Goal: Navigation & Orientation: Find specific page/section

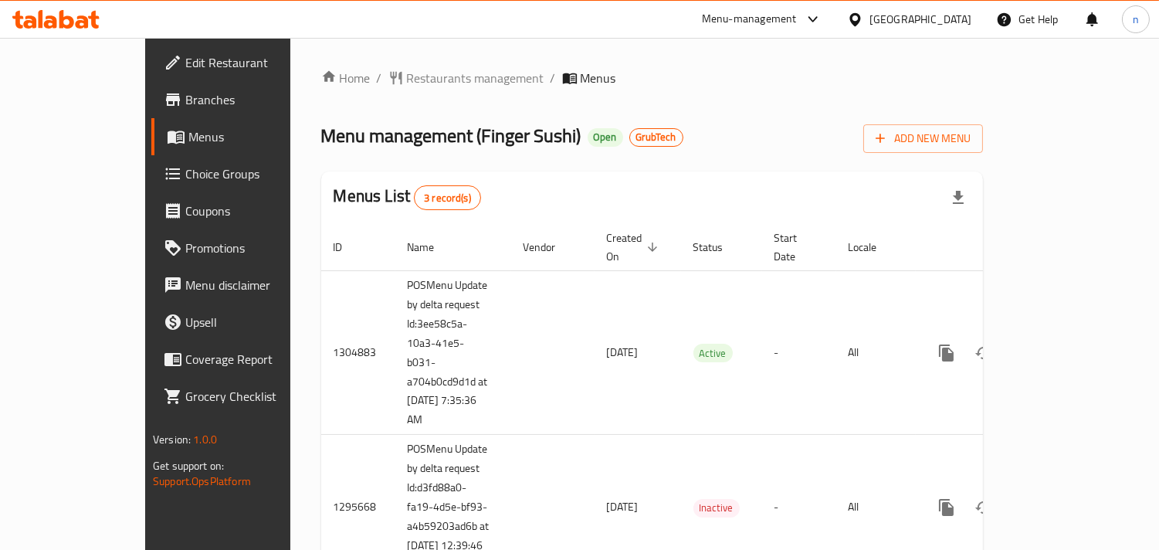
click at [858, 17] on icon at bounding box center [855, 20] width 16 height 16
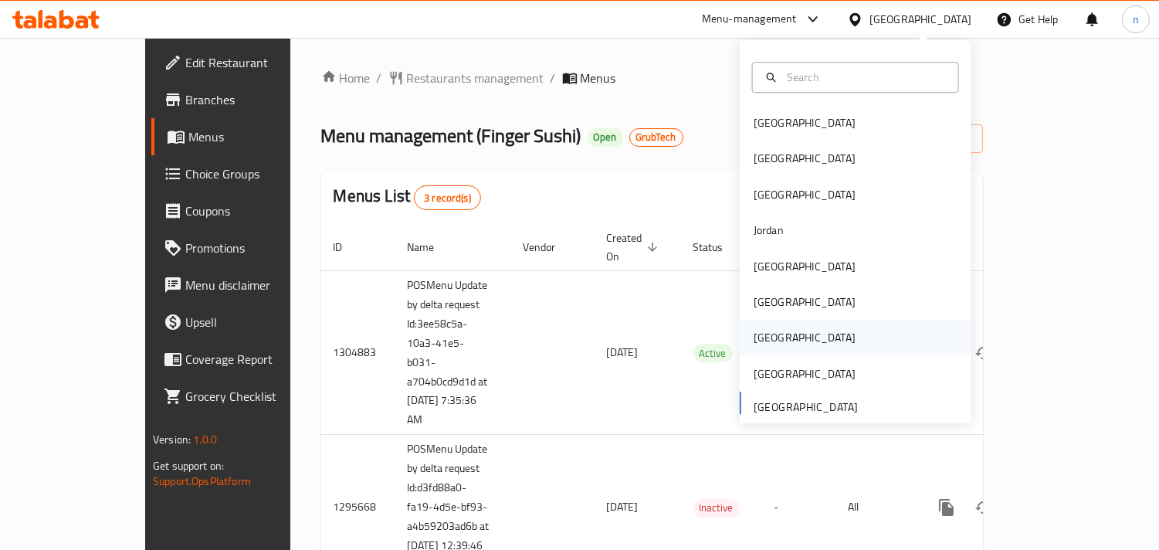
click at [771, 328] on div "[GEOGRAPHIC_DATA]" at bounding box center [804, 339] width 127 height 36
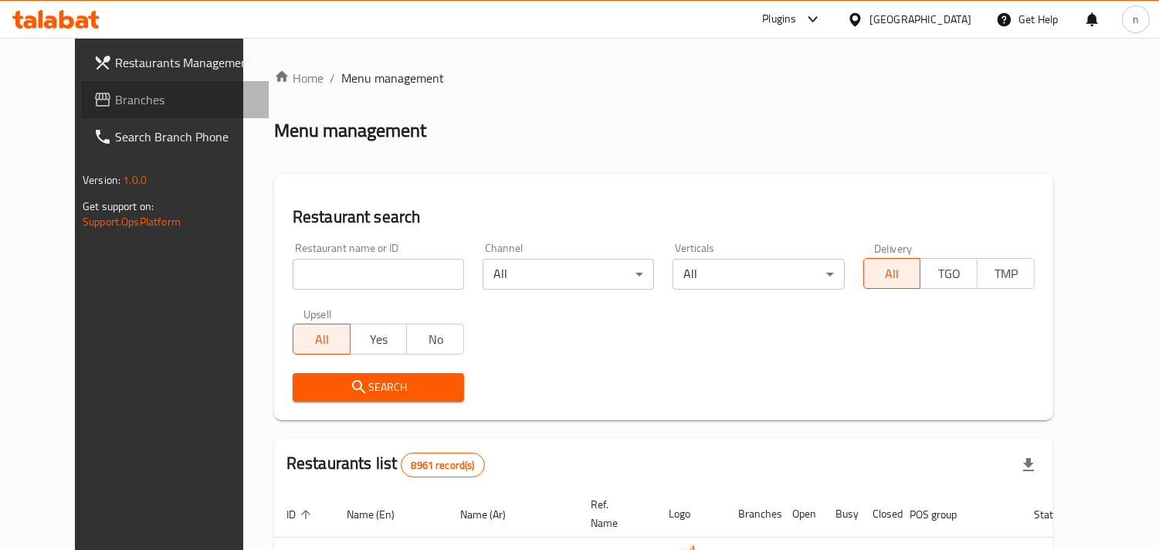
click at [115, 100] on span "Branches" at bounding box center [185, 99] width 141 height 19
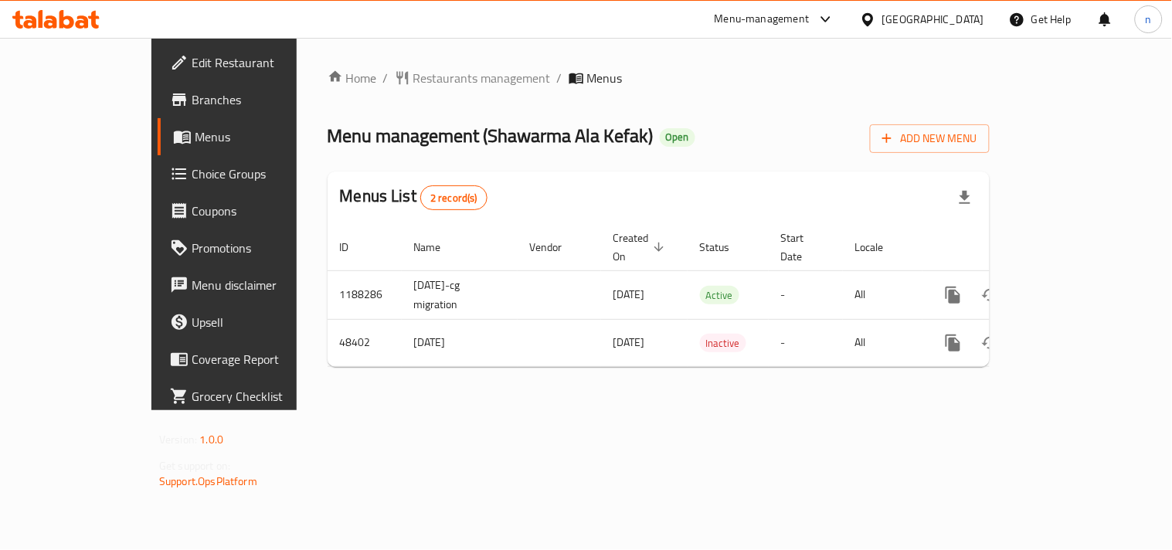
click at [876, 19] on icon at bounding box center [868, 20] width 16 height 16
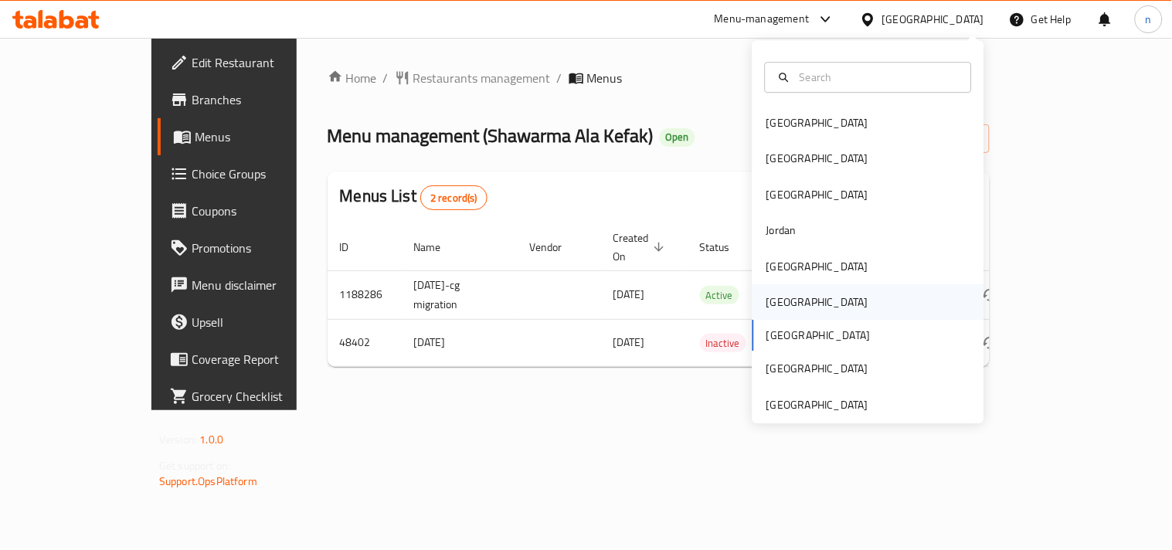
click at [772, 298] on div "[GEOGRAPHIC_DATA]" at bounding box center [817, 301] width 102 height 17
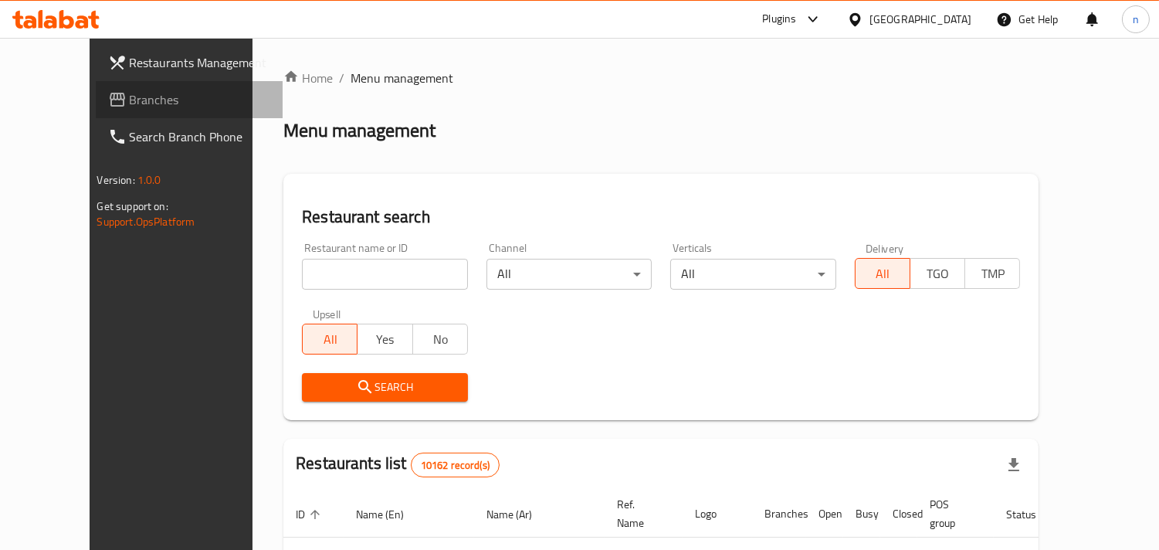
click at [130, 98] on span "Branches" at bounding box center [200, 99] width 141 height 19
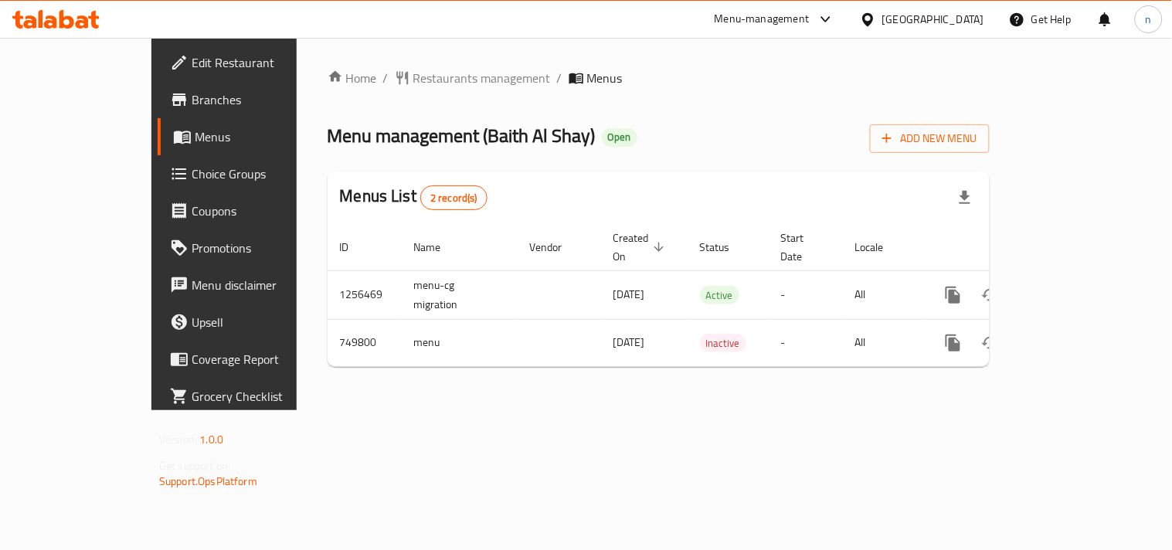
click at [876, 14] on icon at bounding box center [868, 20] width 16 height 16
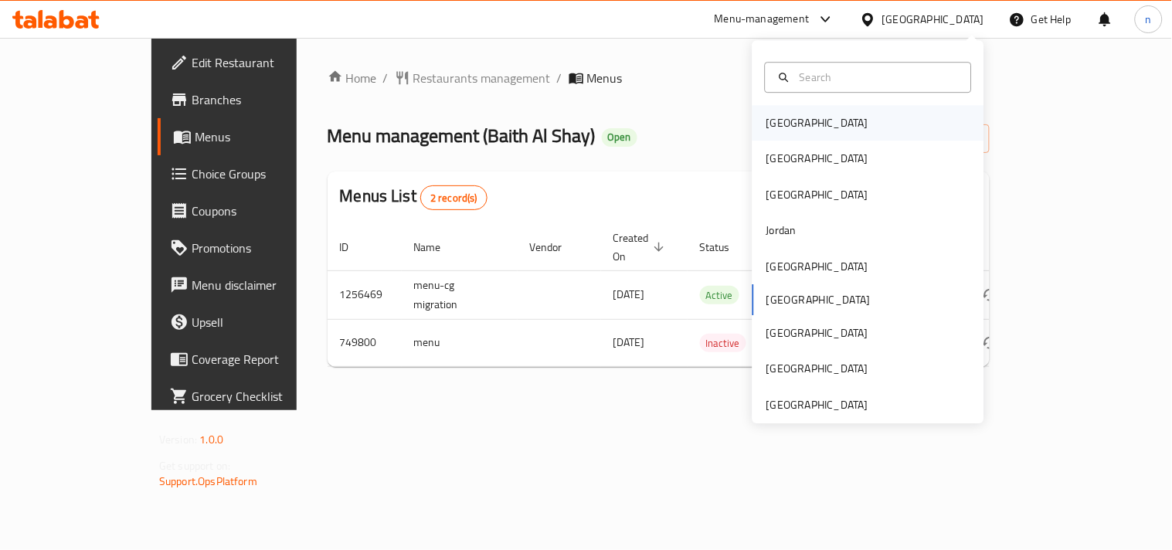
click at [766, 131] on div "[GEOGRAPHIC_DATA]" at bounding box center [817, 122] width 102 height 17
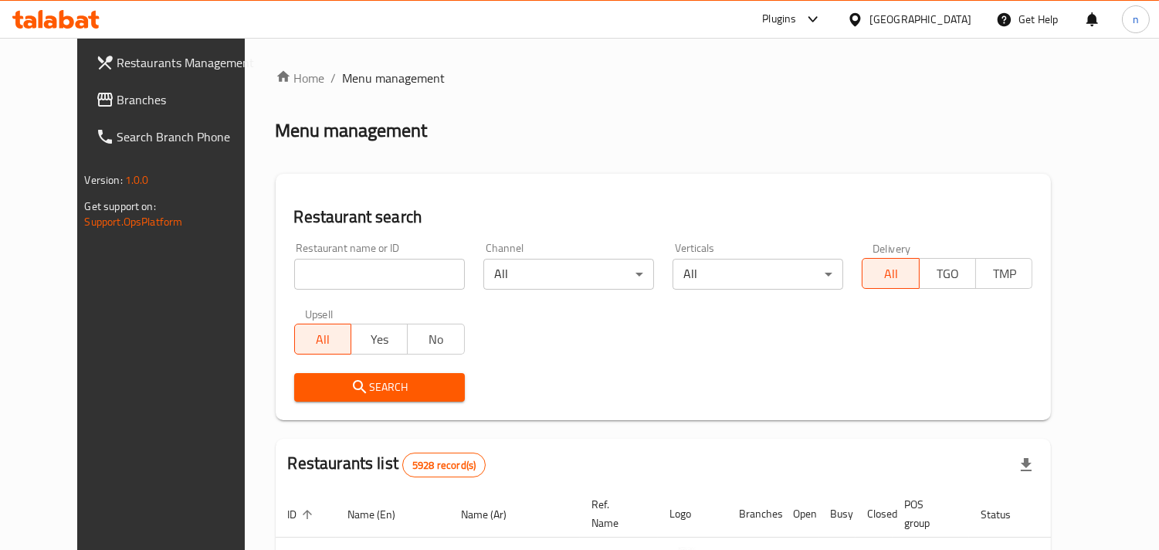
drag, startPoint x: 921, startPoint y: 19, endPoint x: 924, endPoint y: 28, distance: 9.8
click at [863, 19] on icon at bounding box center [855, 20] width 16 height 16
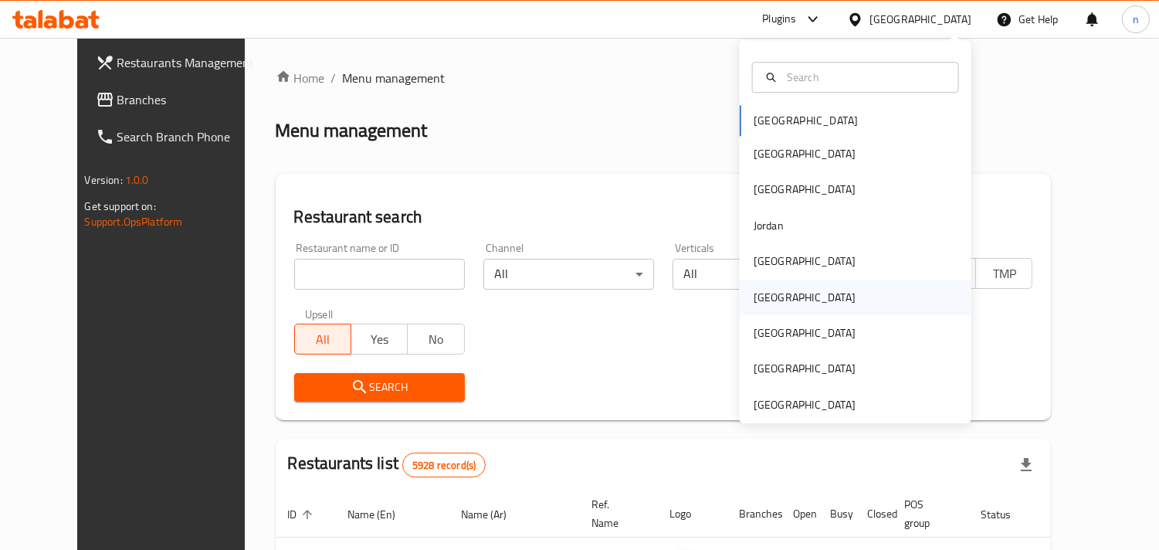
click at [776, 283] on div "Oman" at bounding box center [804, 298] width 127 height 36
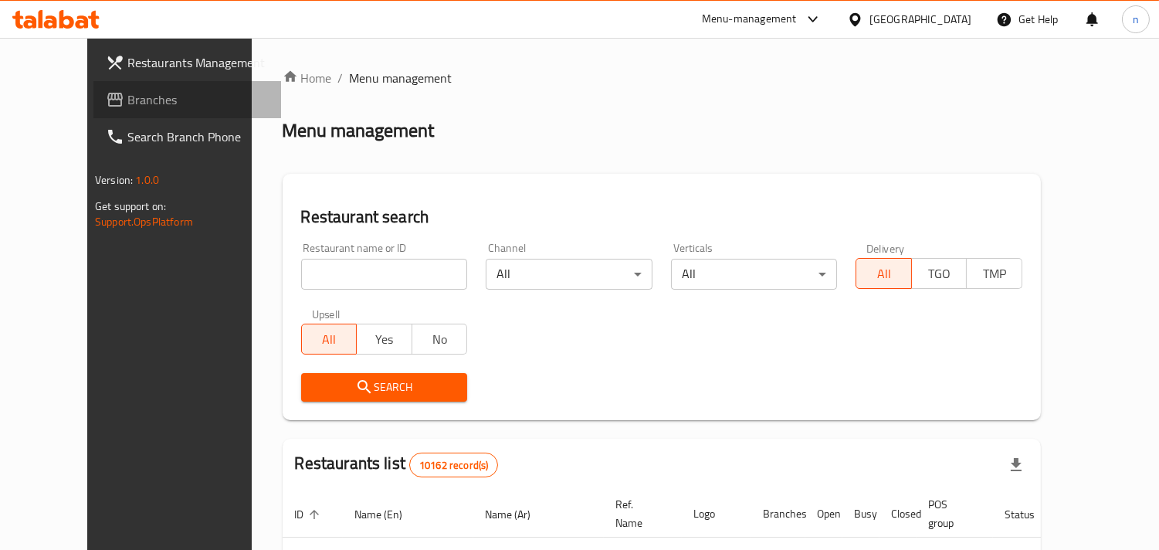
click at [127, 103] on span "Branches" at bounding box center [197, 99] width 141 height 19
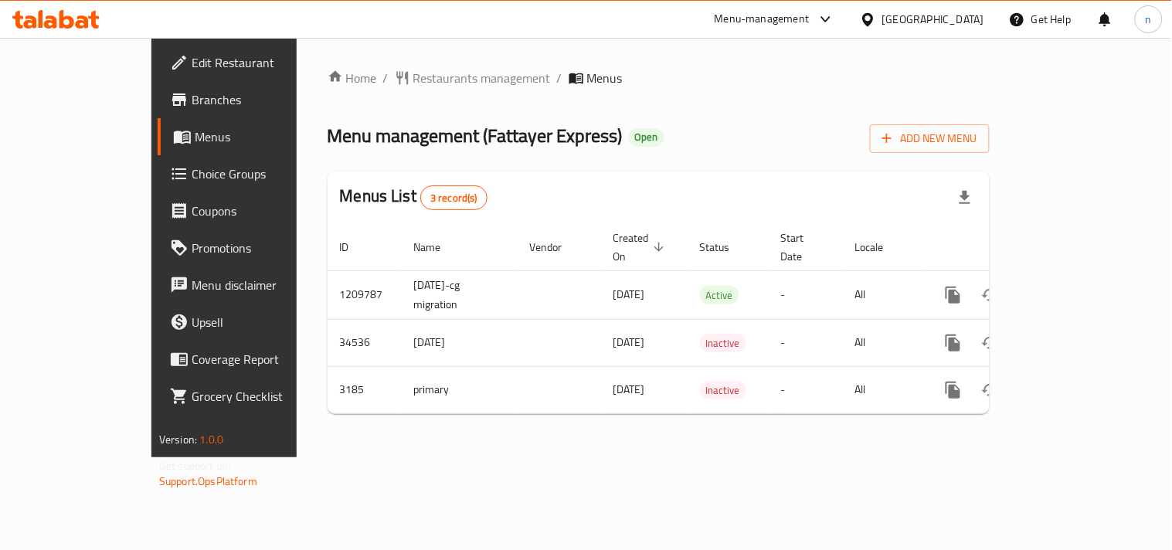
click at [931, 17] on div "[GEOGRAPHIC_DATA]" at bounding box center [921, 19] width 149 height 37
click at [873, 14] on icon at bounding box center [867, 18] width 11 height 13
click at [1001, 64] on div "Home / Restaurants management / Menus Menu management ( Fattayer Express ) Open…" at bounding box center [659, 247] width 724 height 419
click at [835, 20] on icon at bounding box center [825, 19] width 19 height 19
click at [755, 131] on div "Restaurant-Management" at bounding box center [751, 135] width 121 height 17
